Goal: Information Seeking & Learning: Learn about a topic

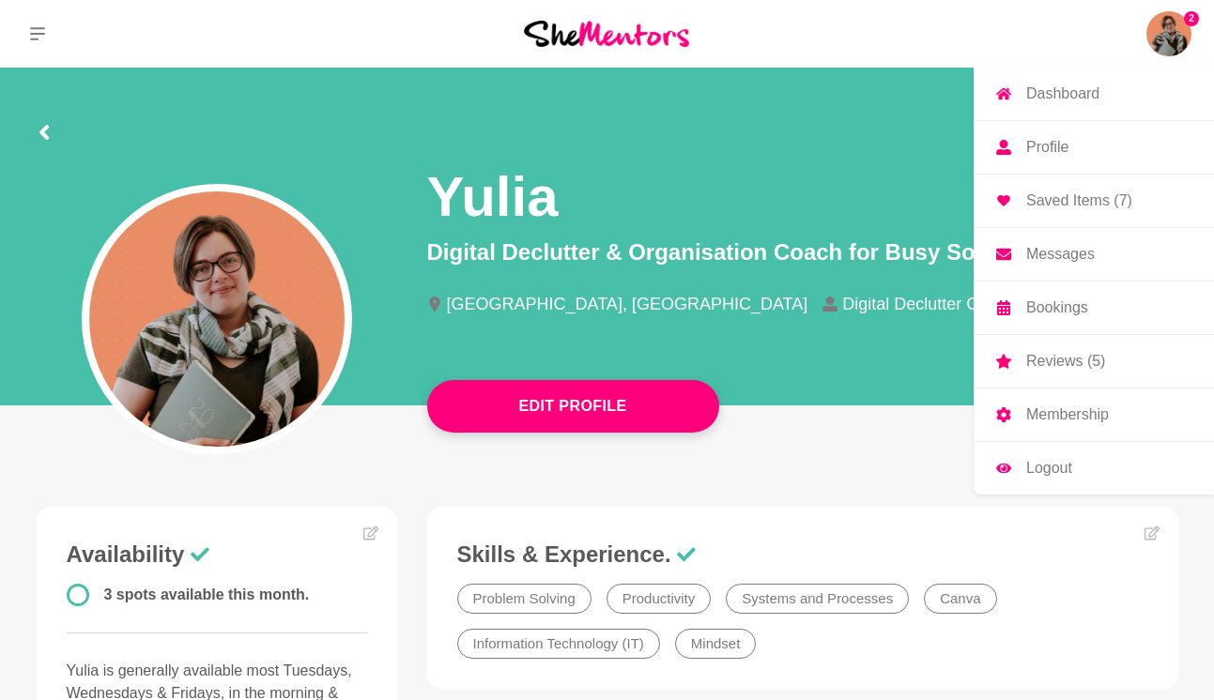
click at [1177, 36] on img at bounding box center [1168, 33] width 45 height 45
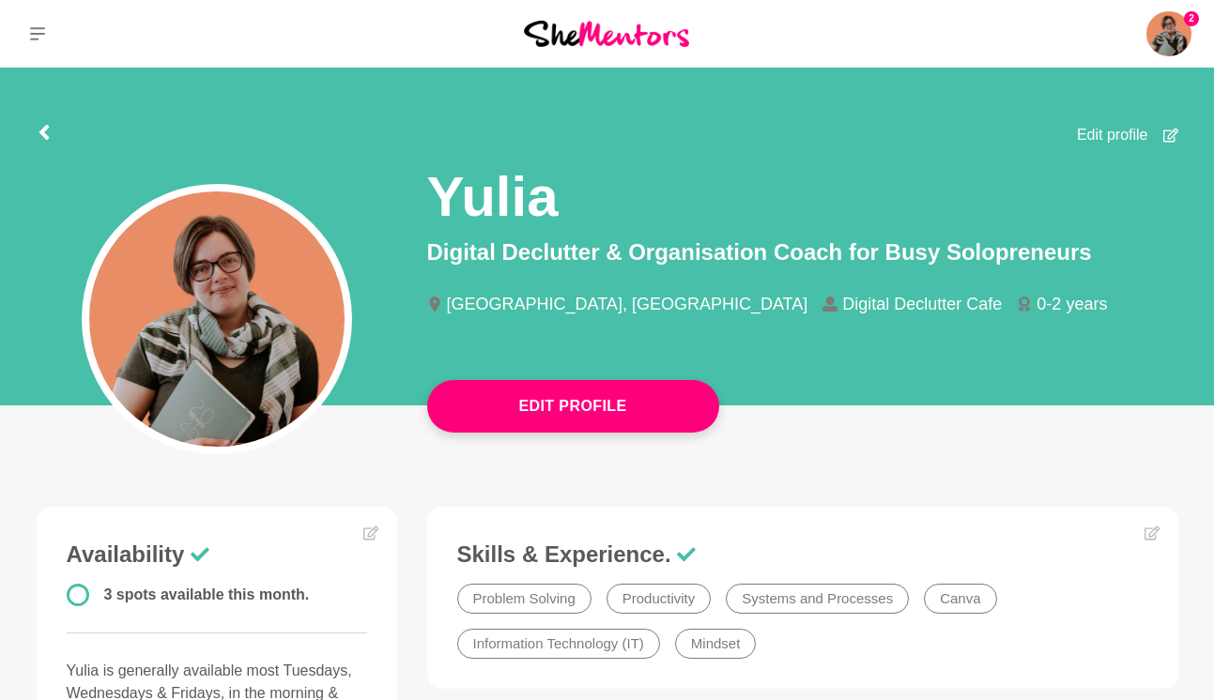
click at [34, 133] on section "Edit profile Yulia Digital Declutter & Organisation Coach for Busy Solopreneurs…" at bounding box center [608, 242] width 1202 height 349
click at [38, 132] on icon at bounding box center [44, 132] width 15 height 15
click at [42, 21] on button at bounding box center [37, 34] width 75 height 68
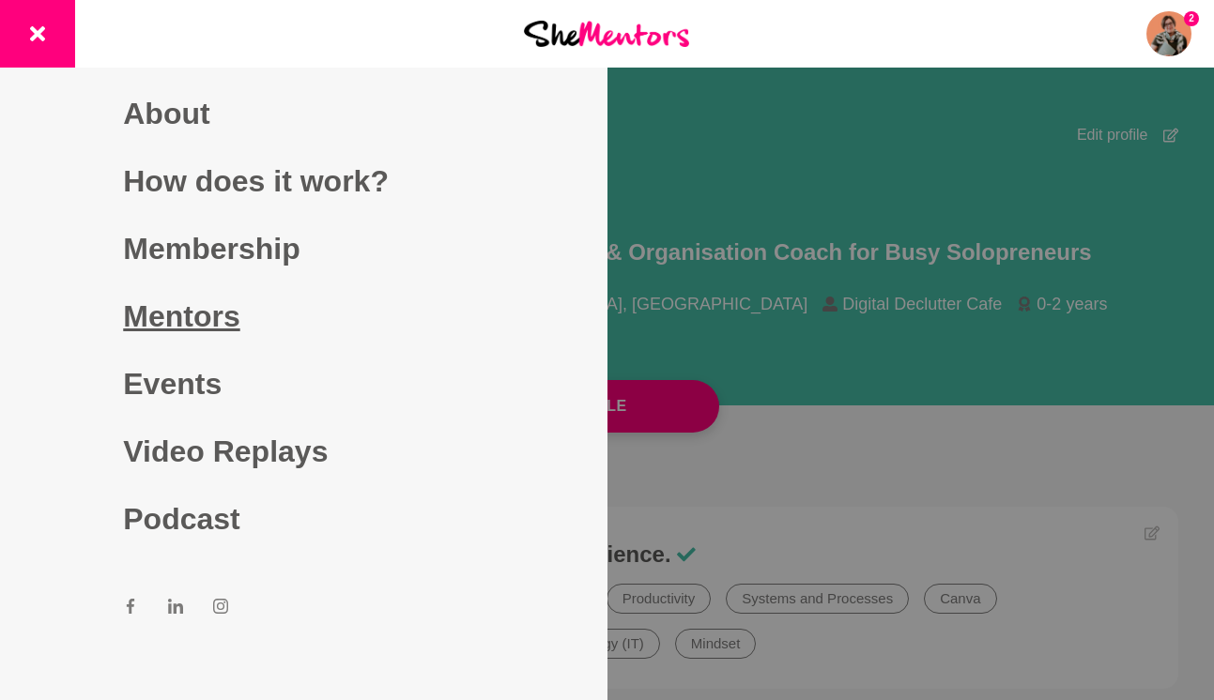
click at [158, 320] on link "Mentors" at bounding box center [303, 317] width 361 height 68
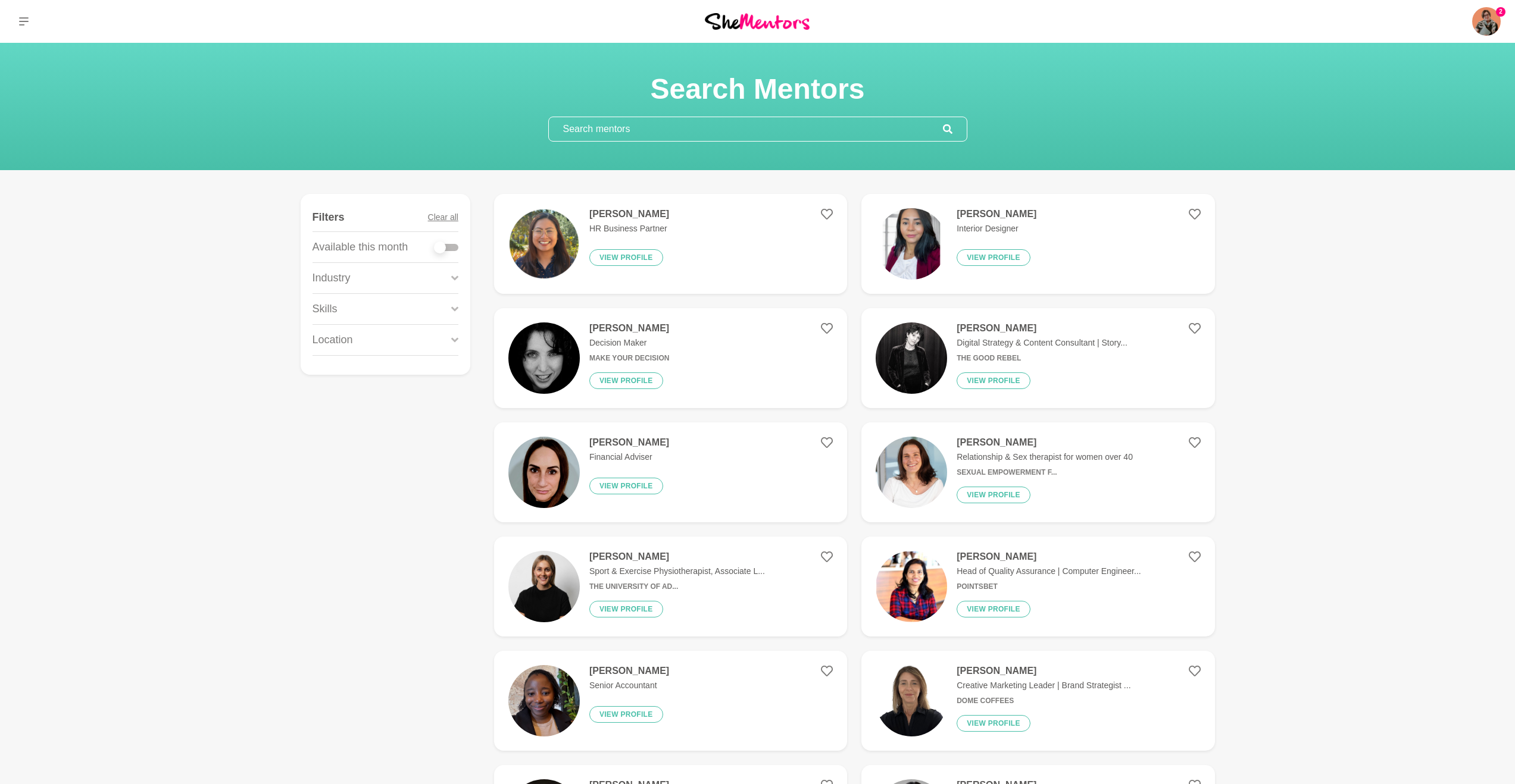
click at [630, 326] on h4 "[PERSON_NAME]" at bounding box center [629, 328] width 80 height 12
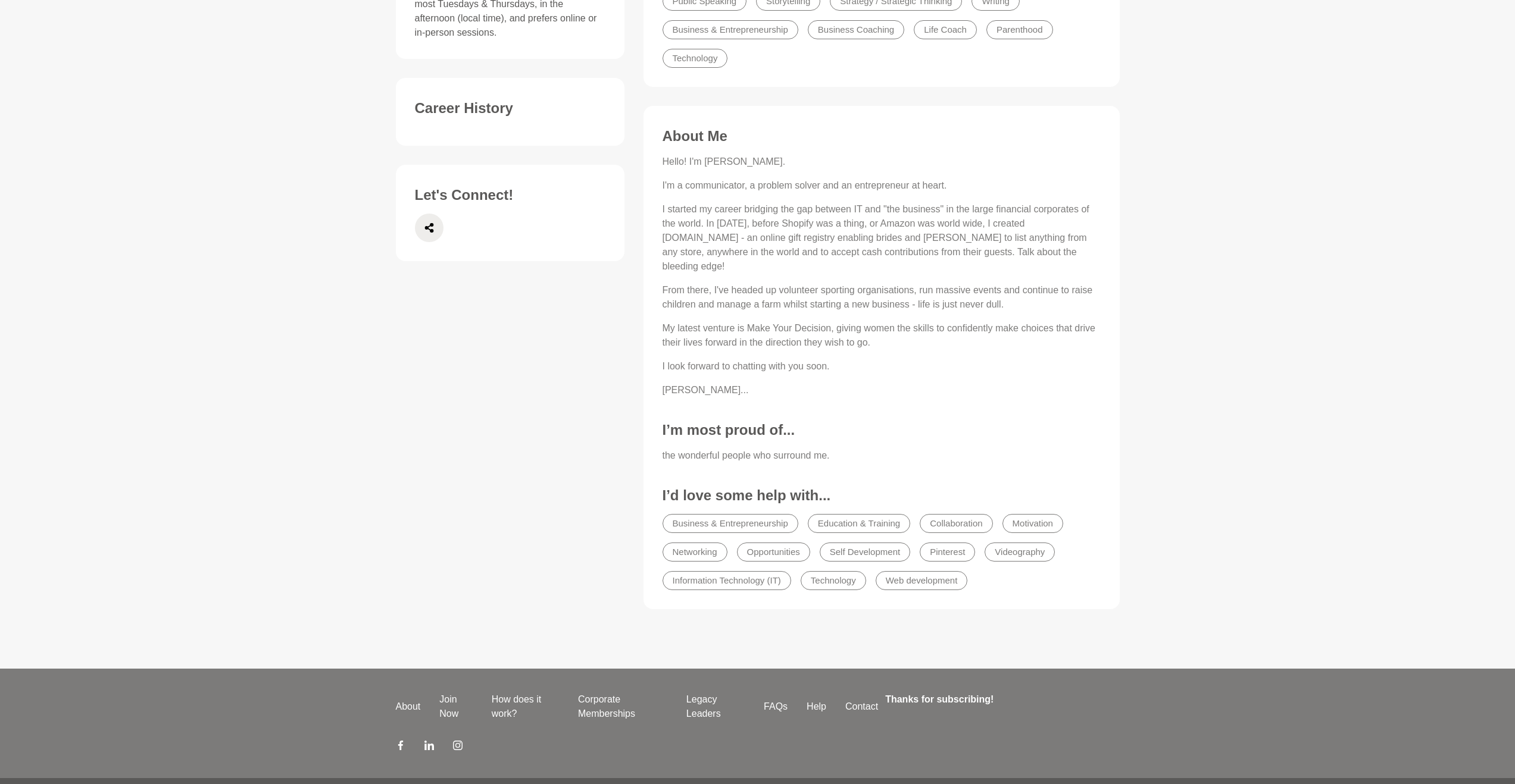
scroll to position [461, 0]
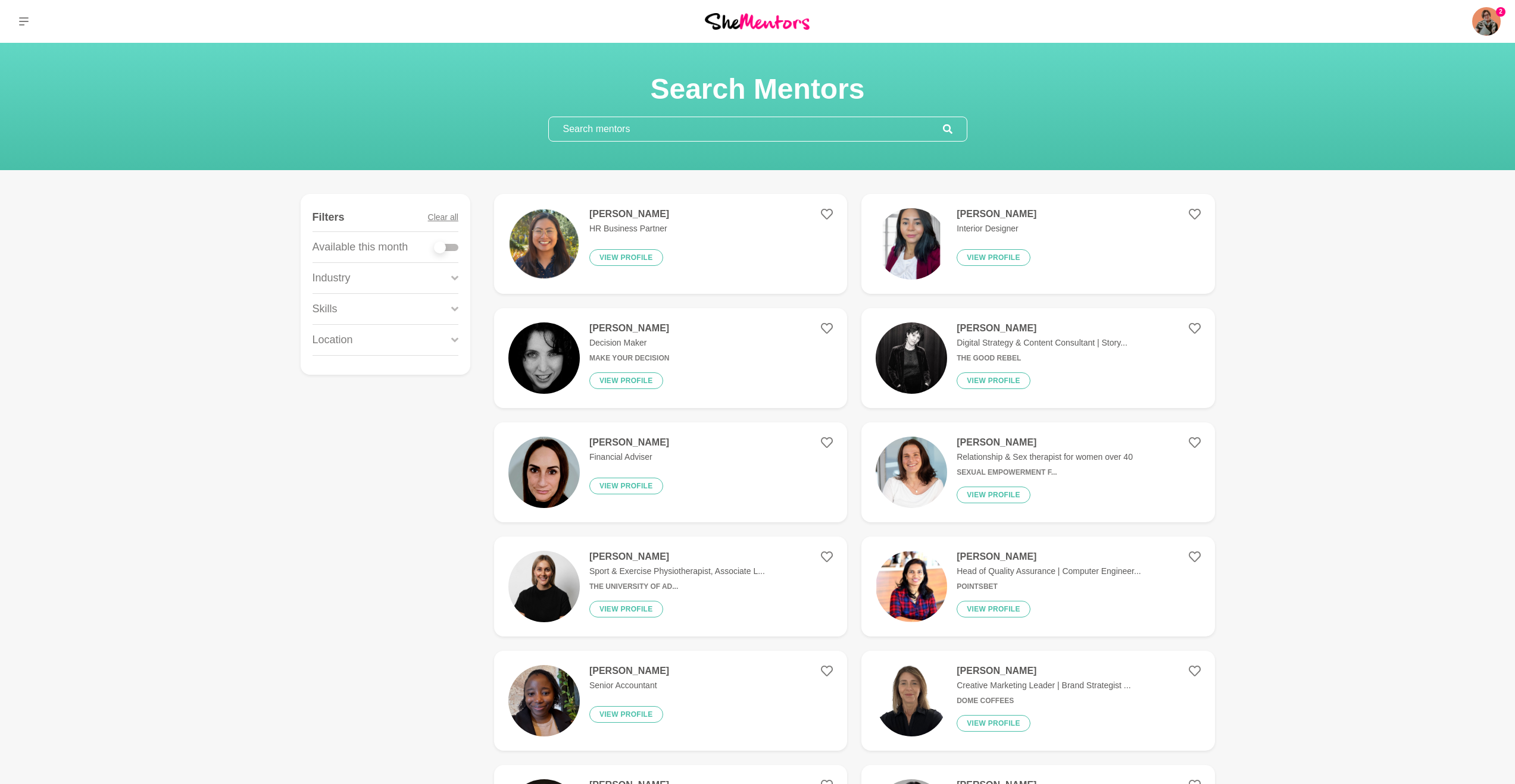
click at [778, 328] on h4 "[PERSON_NAME]" at bounding box center [1042, 328] width 171 height 12
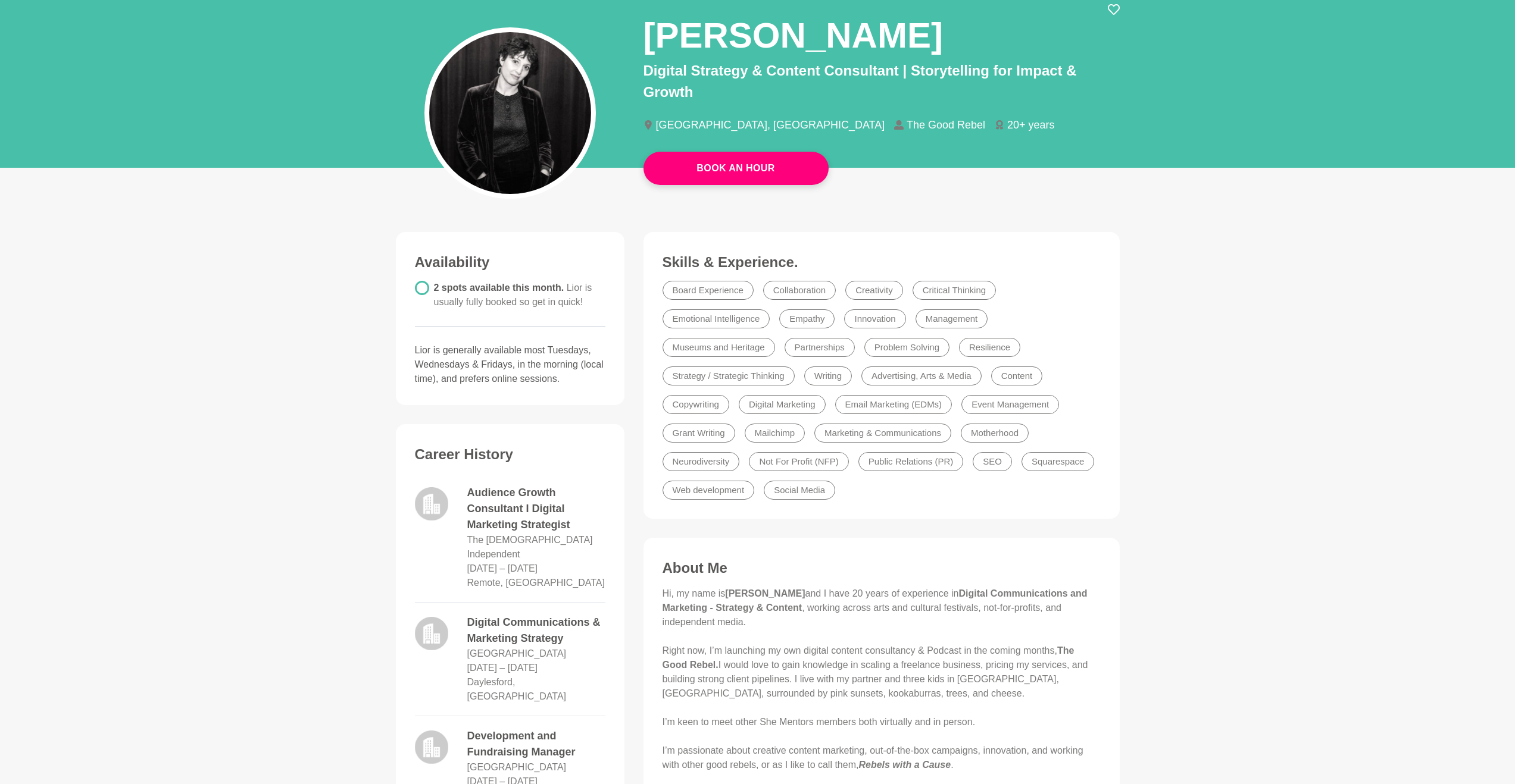
scroll to position [103, 0]
